Goal: Transaction & Acquisition: Register for event/course

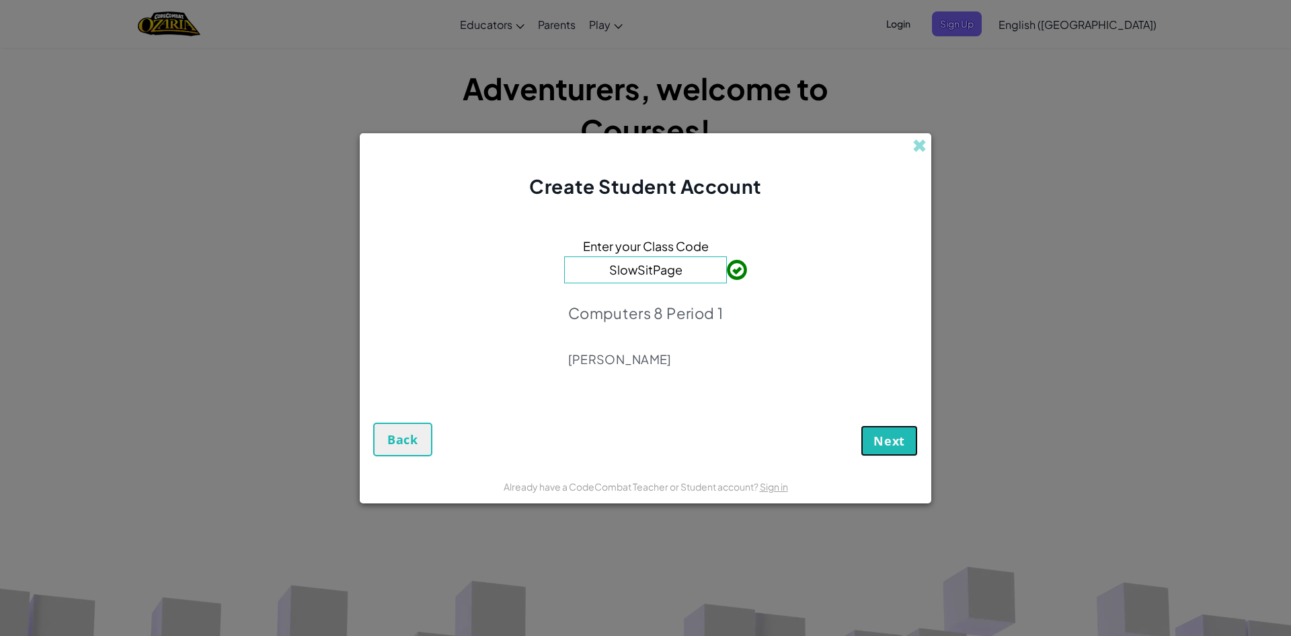
click at [892, 427] on button "Next" at bounding box center [889, 440] width 57 height 31
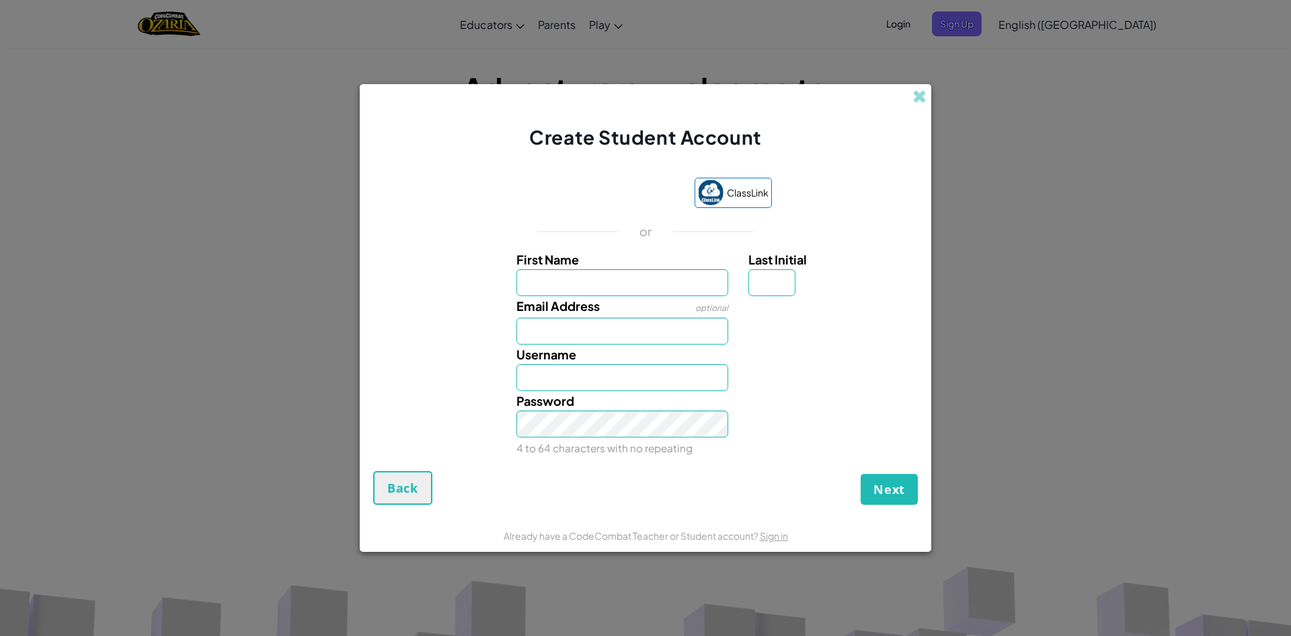
click at [592, 208] on iframe at bounding box center [600, 194] width 175 height 30
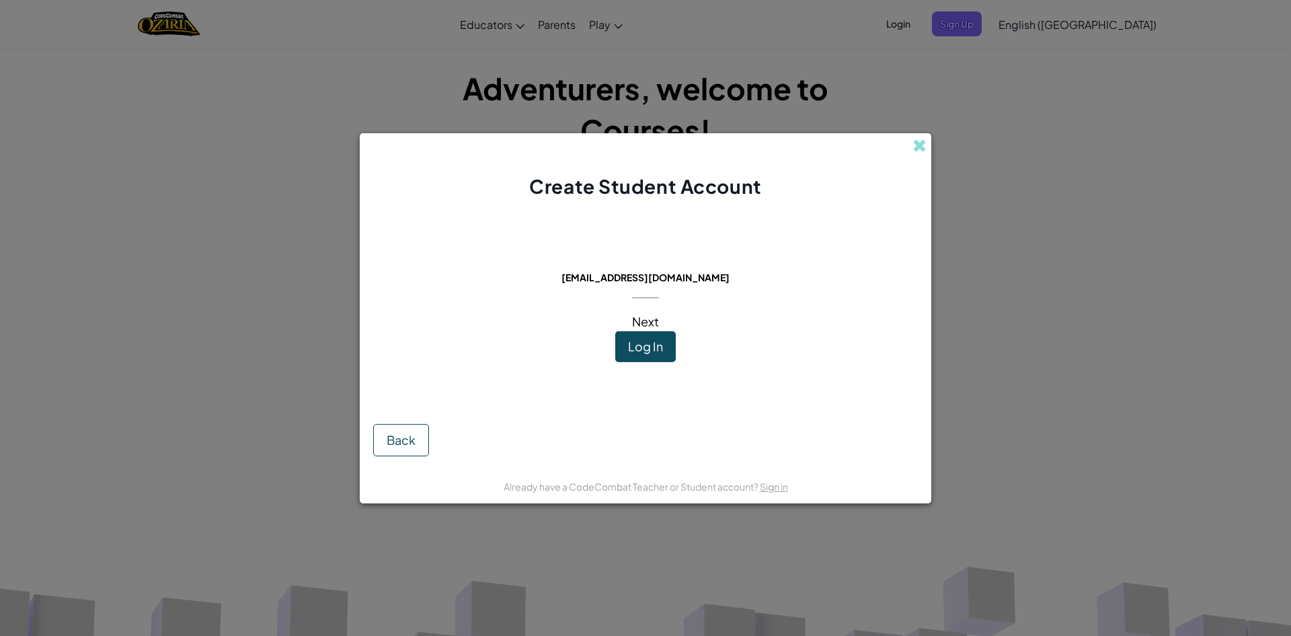
click at [647, 336] on button "Log In" at bounding box center [645, 346] width 61 height 31
